Goal: Find specific page/section: Find specific page/section

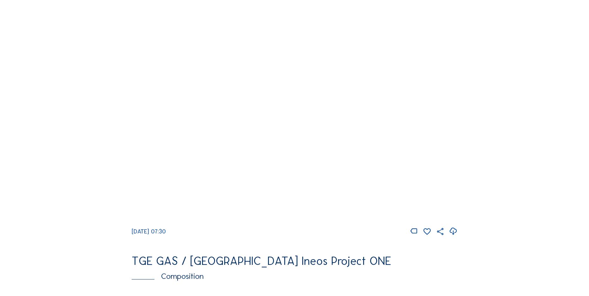
scroll to position [603, 0]
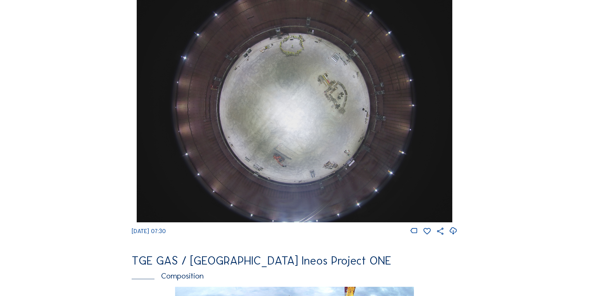
click at [453, 234] on icon at bounding box center [453, 230] width 9 height 10
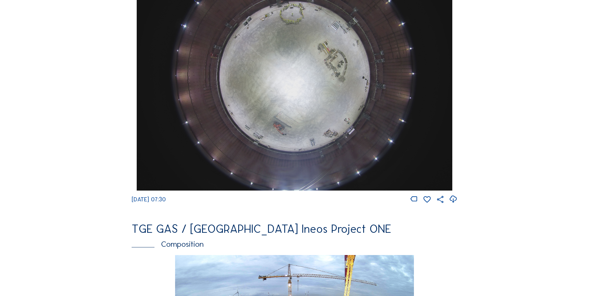
scroll to position [444, 0]
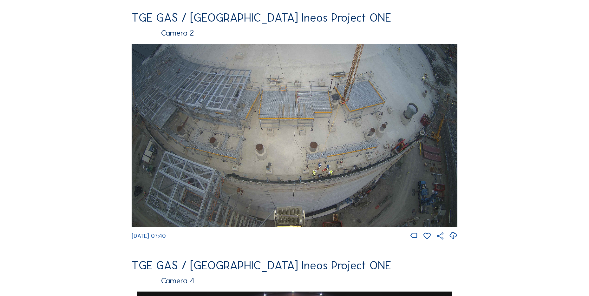
scroll to position [381, 0]
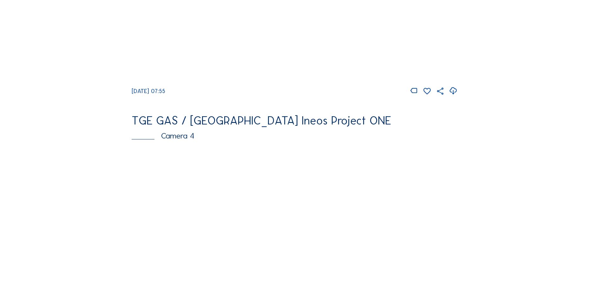
scroll to position [539, 0]
